Goal: Browse casually: Explore the website without a specific task or goal

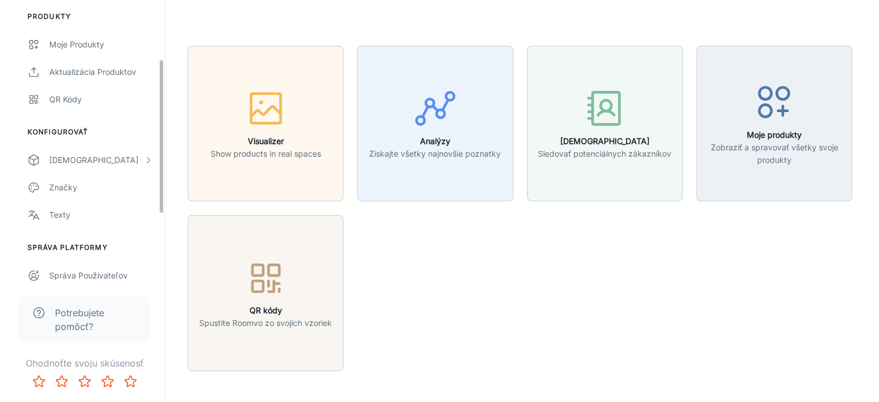
scroll to position [229, 0]
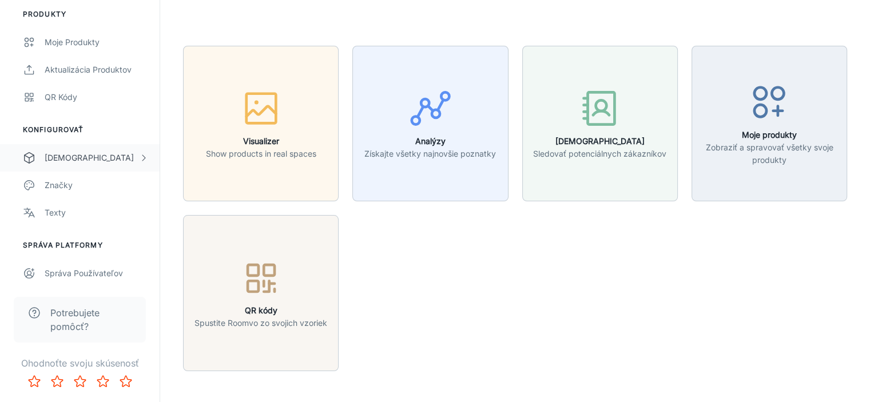
click at [60, 158] on div "[DEMOGRAPHIC_DATA]" at bounding box center [92, 158] width 94 height 13
click at [64, 238] on div "Custom Rooms" at bounding box center [97, 240] width 104 height 13
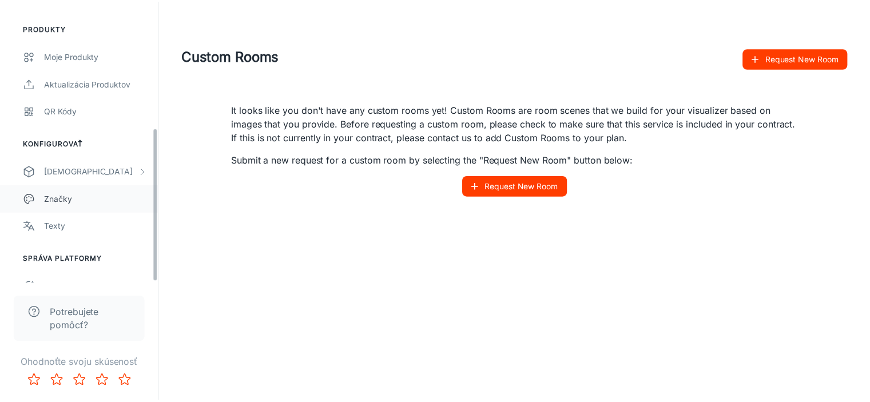
scroll to position [232, 0]
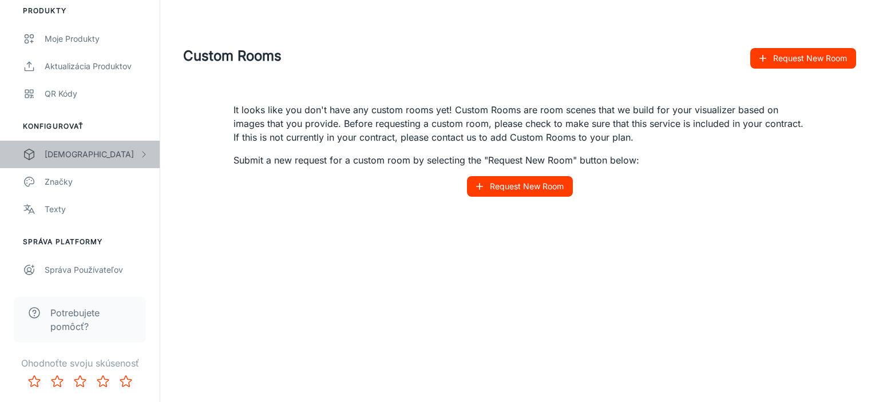
click at [77, 149] on div "[DEMOGRAPHIC_DATA]" at bounding box center [92, 154] width 94 height 13
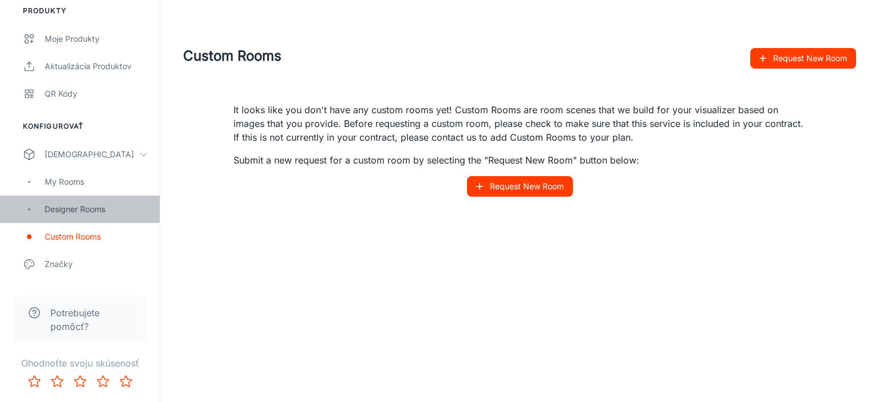
click at [67, 203] on div "Designer Rooms" at bounding box center [97, 209] width 104 height 13
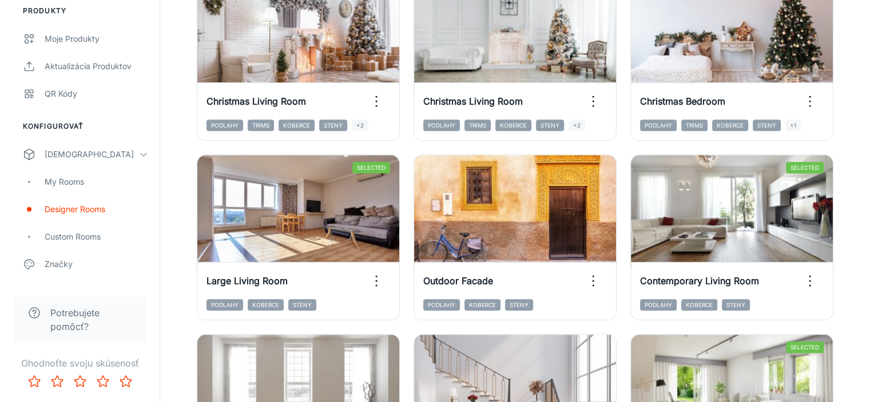
scroll to position [1300, 0]
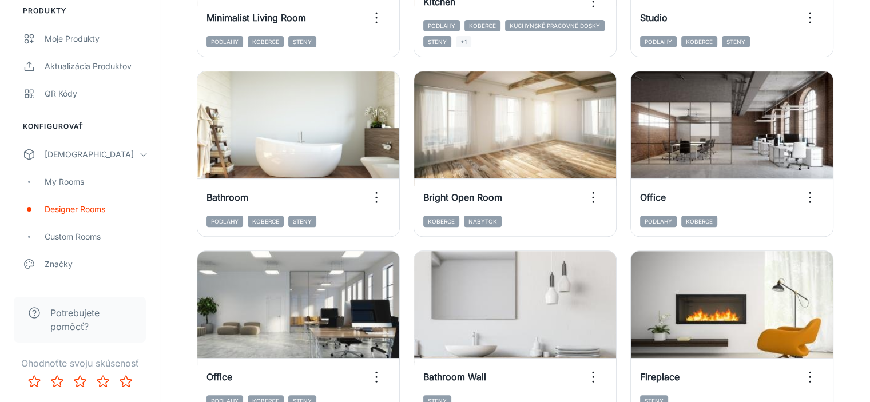
scroll to position [327, 0]
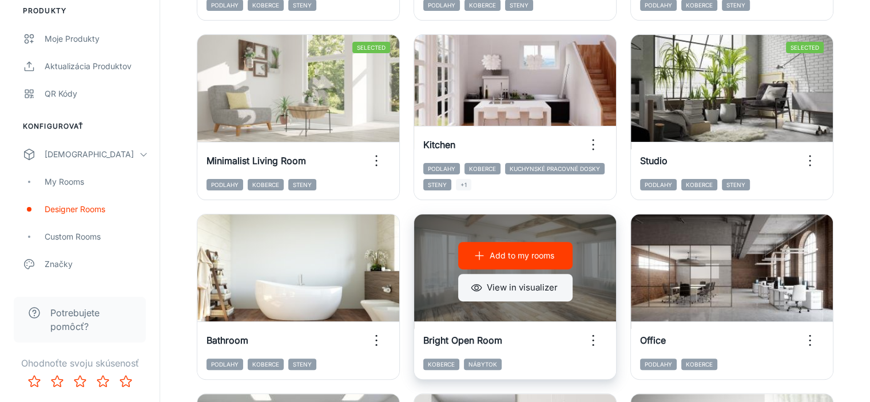
click at [573, 274] on button "View in visualizer" at bounding box center [515, 287] width 114 height 27
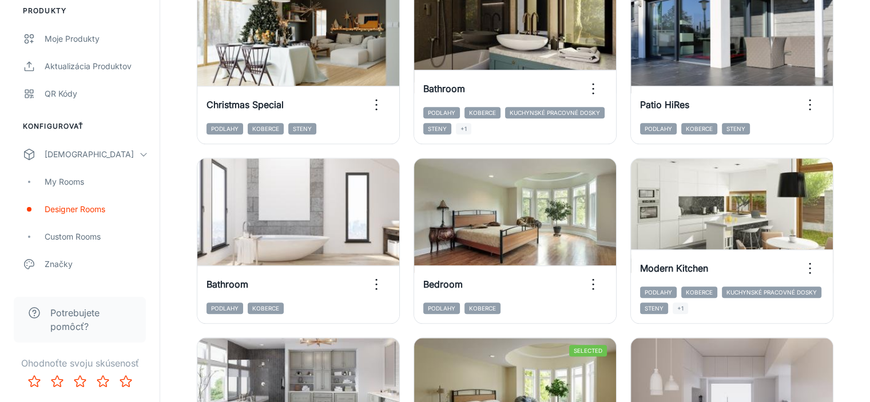
scroll to position [1300, 0]
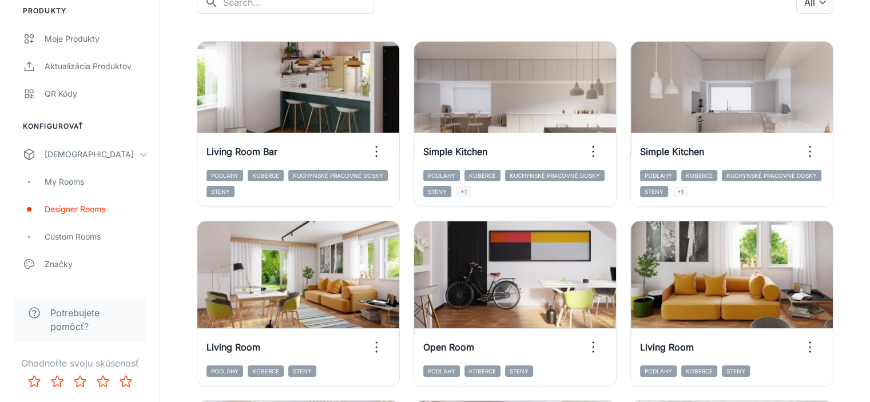
scroll to position [0, 0]
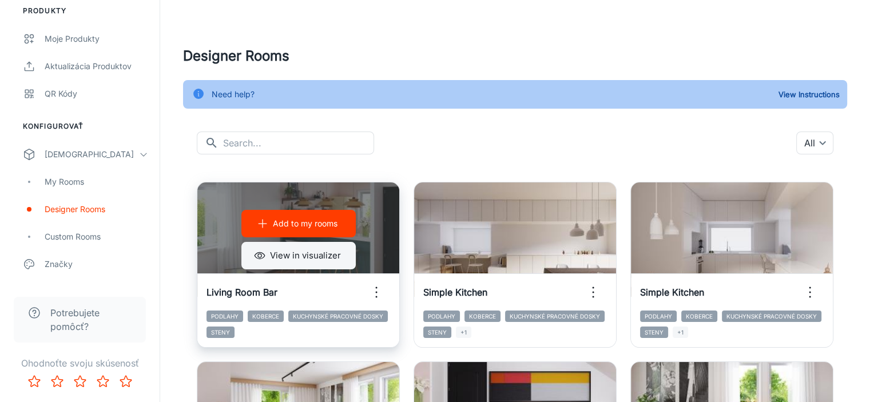
click at [282, 251] on button "View in visualizer" at bounding box center [299, 255] width 114 height 27
